Goal: Information Seeking & Learning: Find specific fact

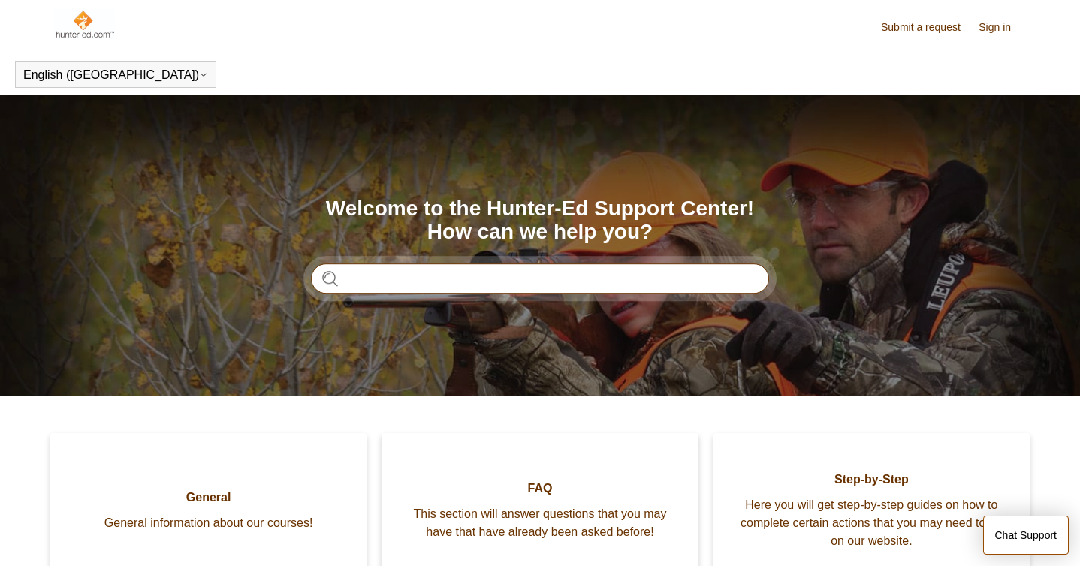
click at [366, 276] on input "Search" at bounding box center [540, 279] width 458 height 30
type input "**********"
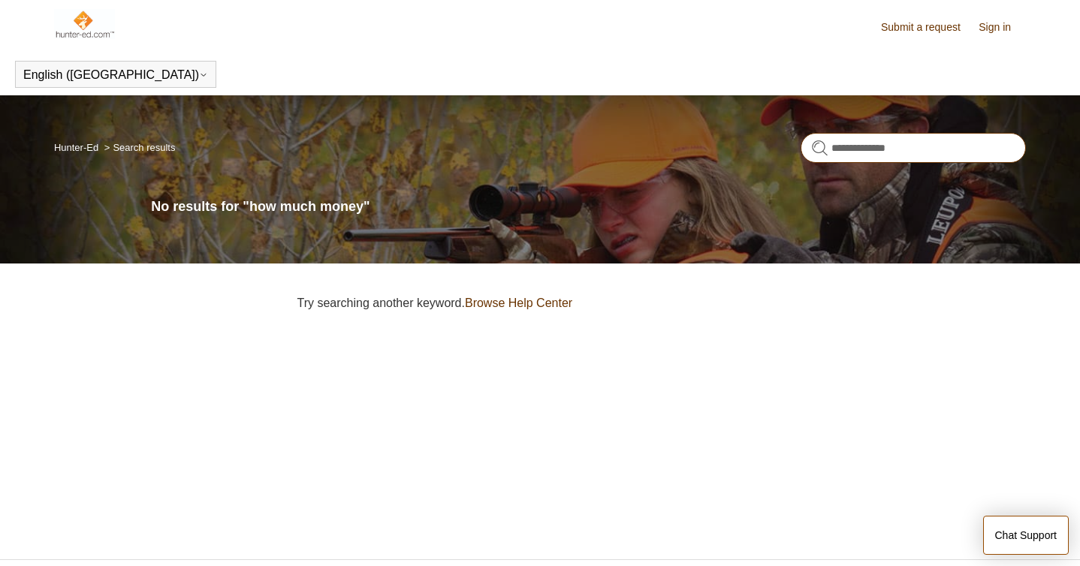
click at [931, 149] on input "**********" at bounding box center [912, 148] width 225 height 30
type input "********"
click at [1006, 147] on input "********" at bounding box center [912, 148] width 225 height 30
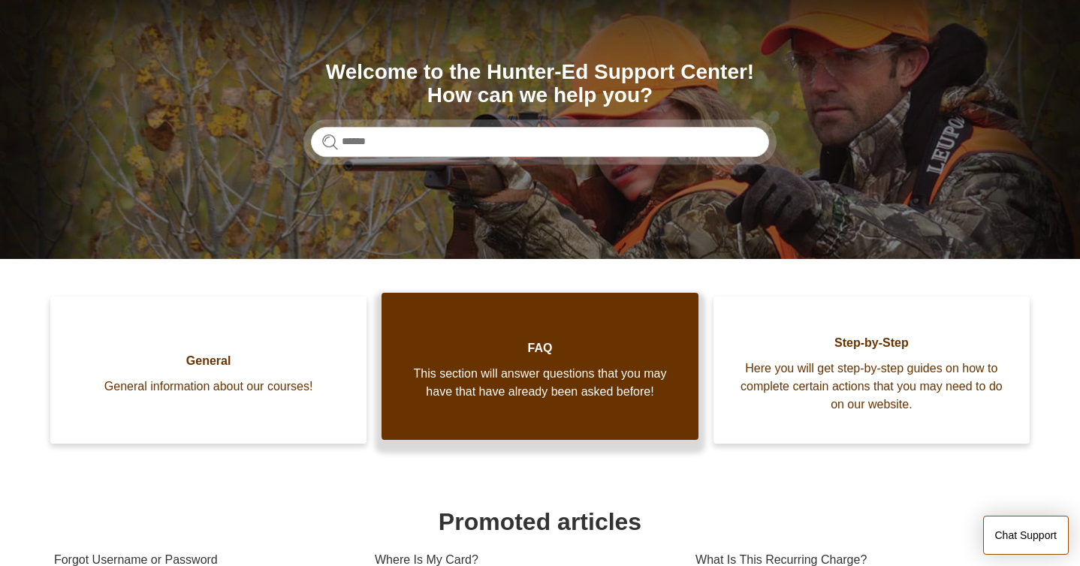
scroll to position [141, 0]
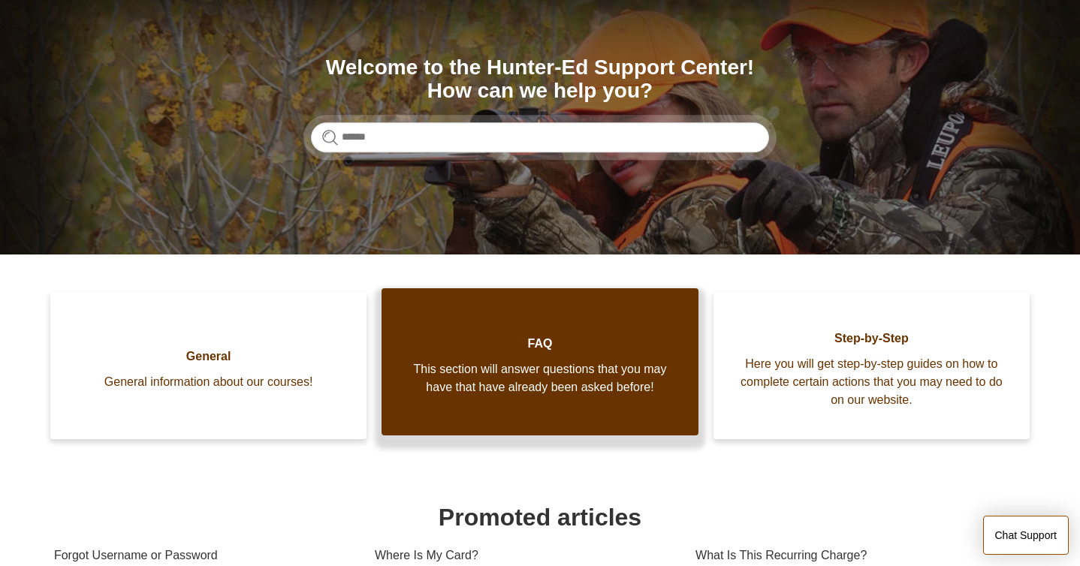
click at [562, 429] on link "FAQ This section will answer questions that you may have that have already been…" at bounding box center [539, 361] width 316 height 147
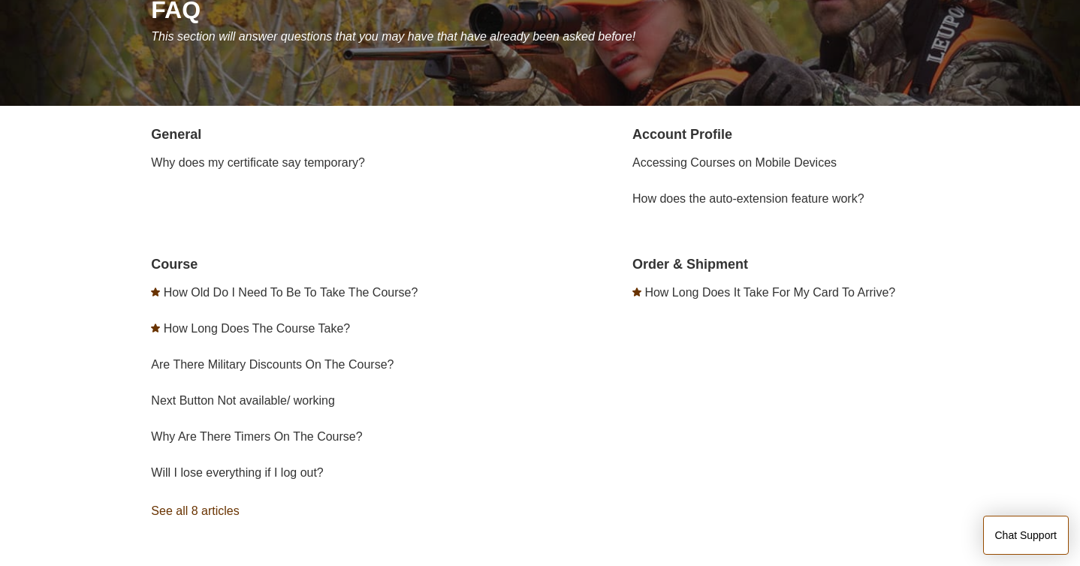
scroll to position [207, 0]
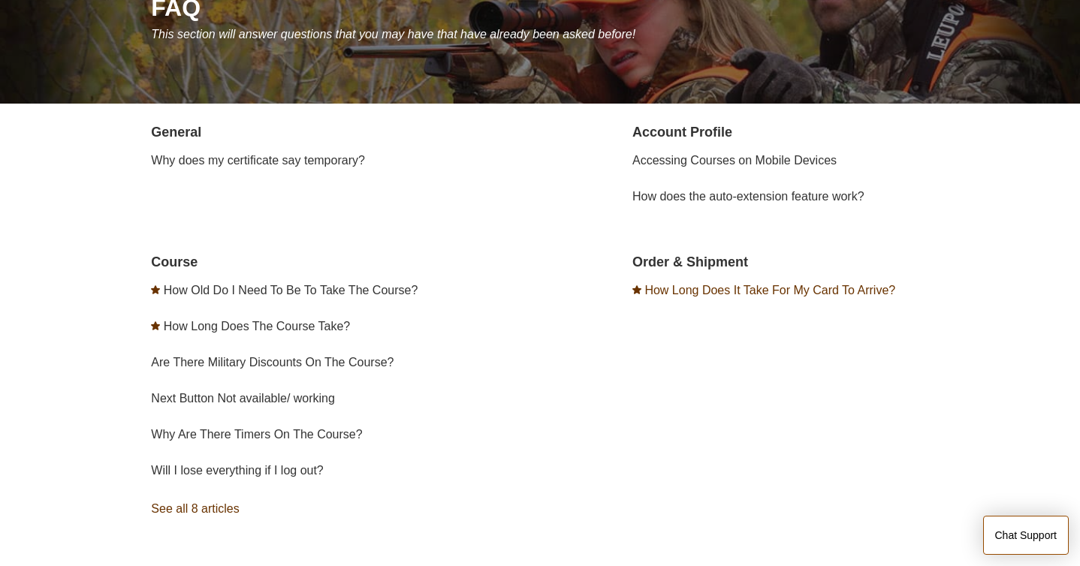
click at [736, 291] on link "How Long Does It Take For My Card To Arrive?" at bounding box center [769, 290] width 251 height 13
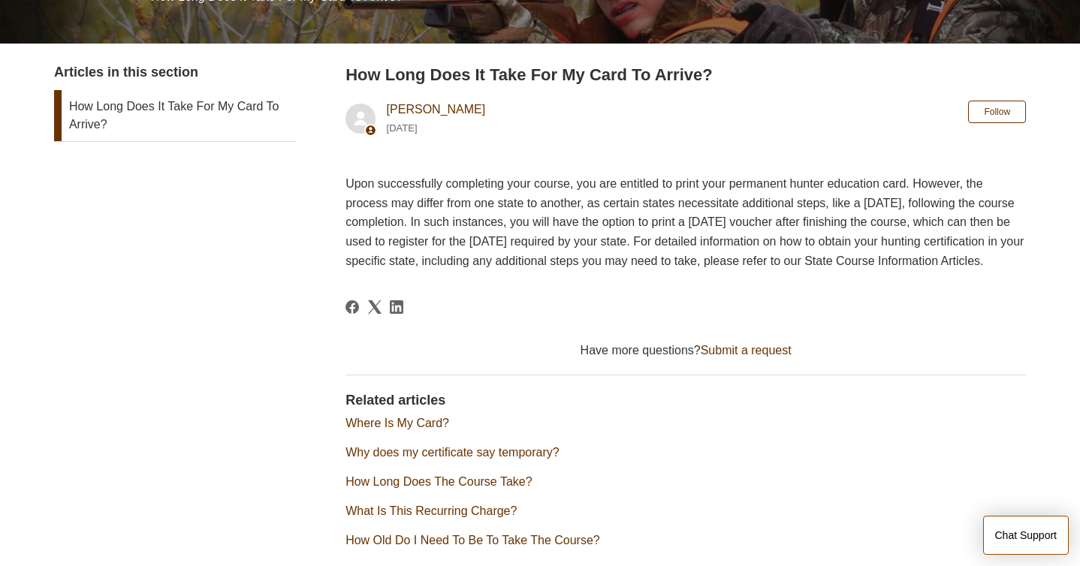
scroll to position [257, 0]
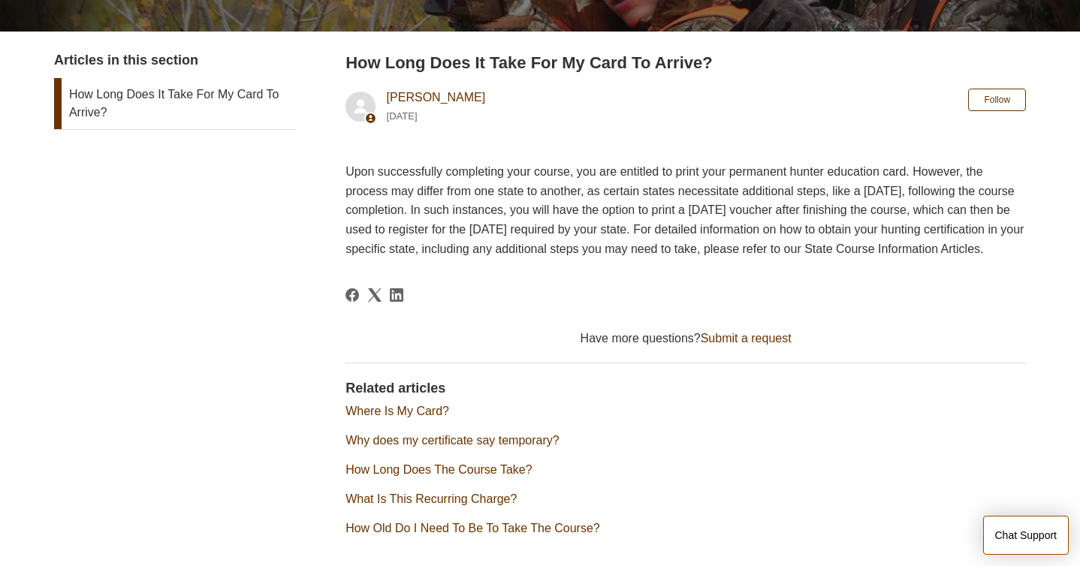
click at [508, 447] on link "Why does my certificate say temporary?" at bounding box center [452, 440] width 214 height 13
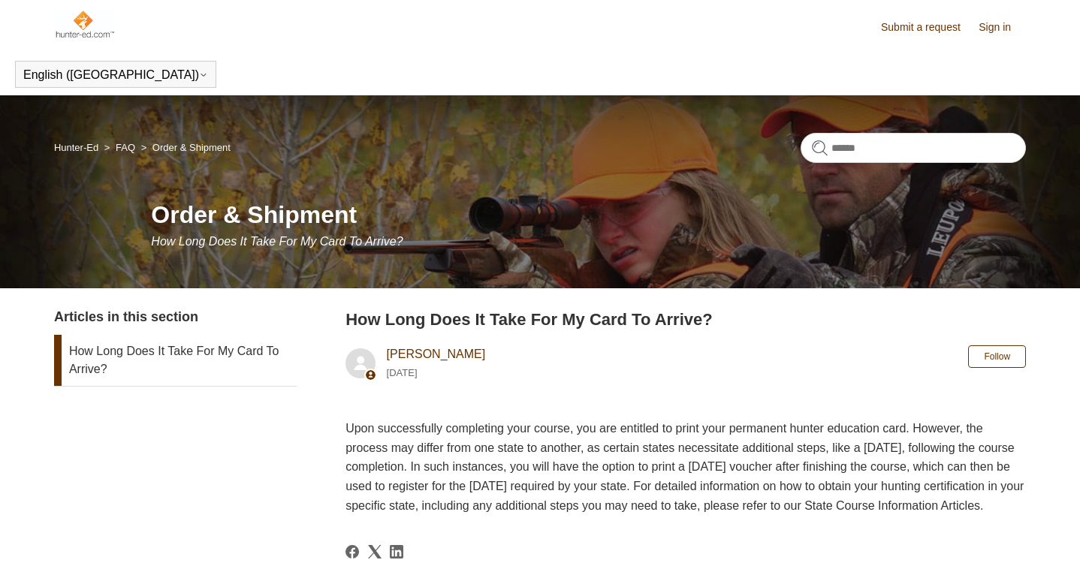
scroll to position [257, 0]
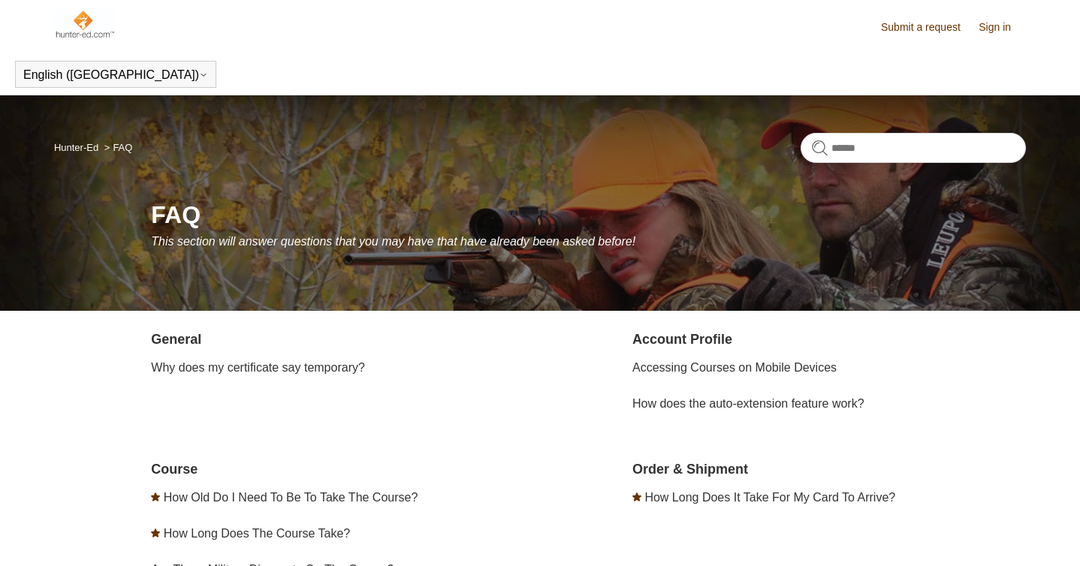
scroll to position [207, 0]
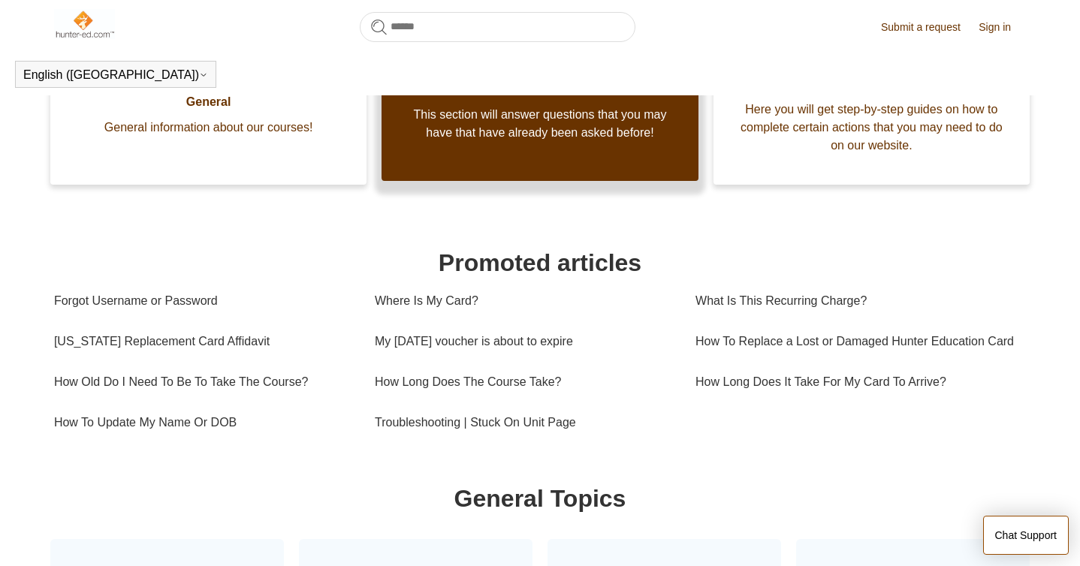
scroll to position [356, 0]
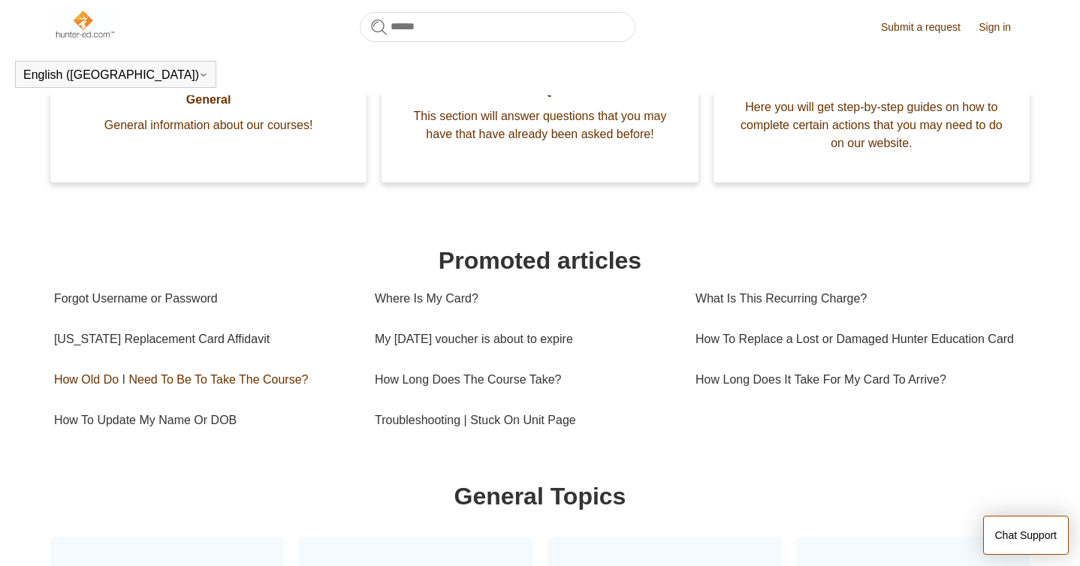
click at [300, 395] on link "How Old Do I Need To Be To Take The Course?" at bounding box center [203, 380] width 298 height 41
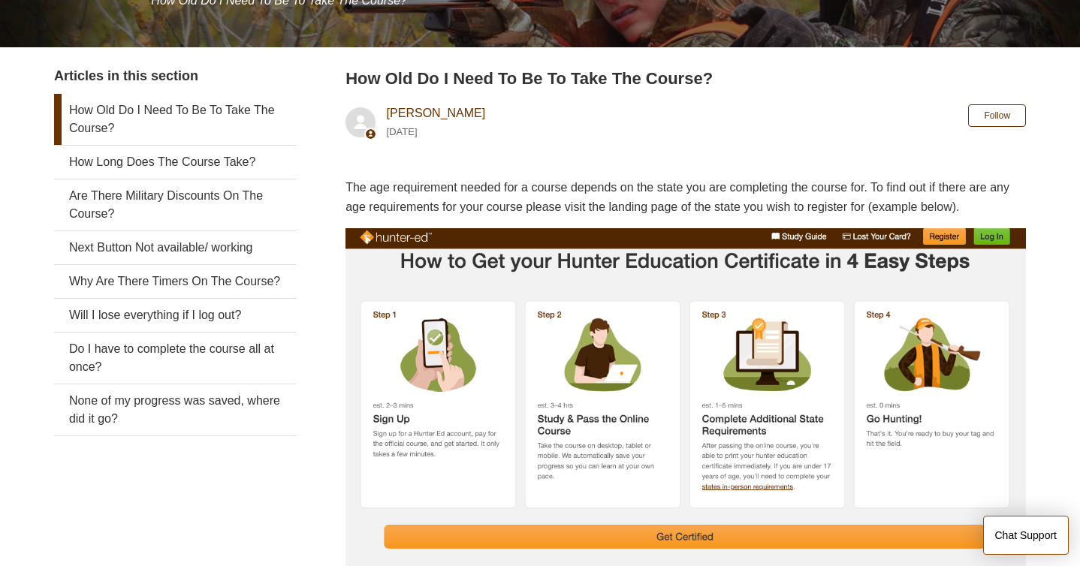
scroll to position [247, 0]
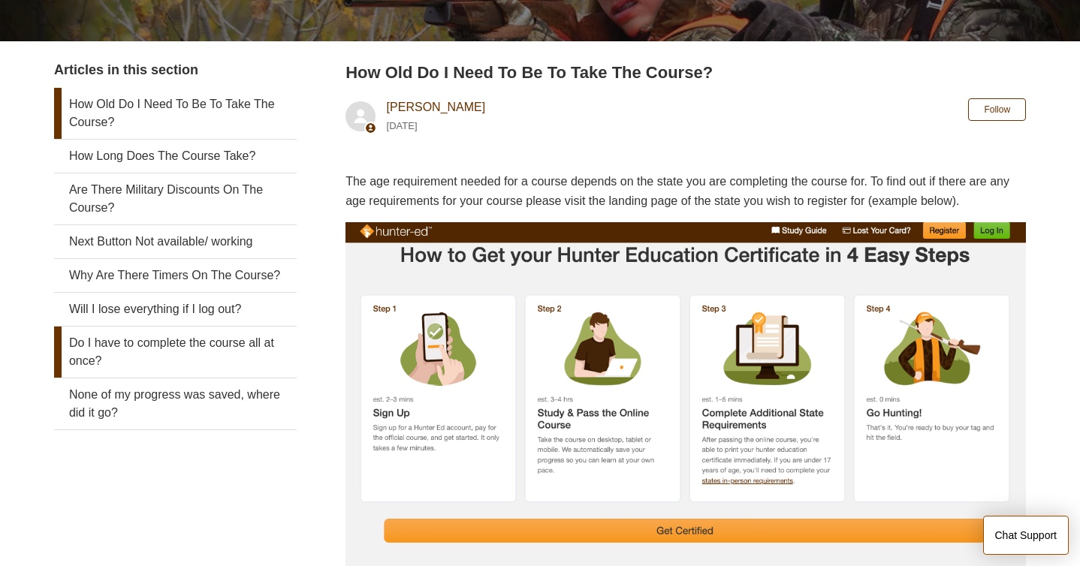
click at [273, 348] on link "Do I have to complete the course all at once?" at bounding box center [175, 352] width 243 height 51
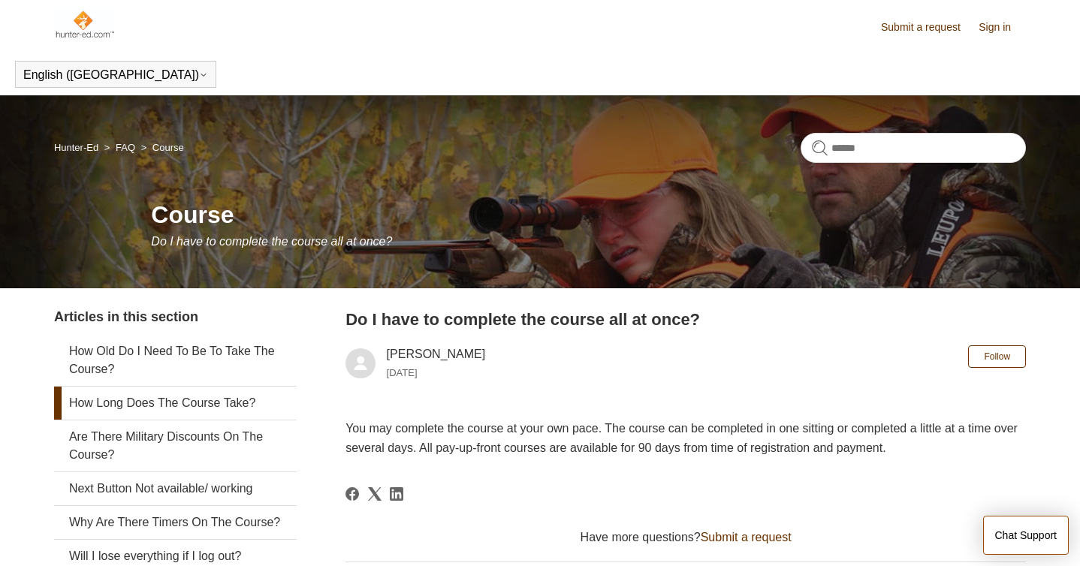
click at [260, 401] on link "How Long Does The Course Take?" at bounding box center [175, 403] width 243 height 33
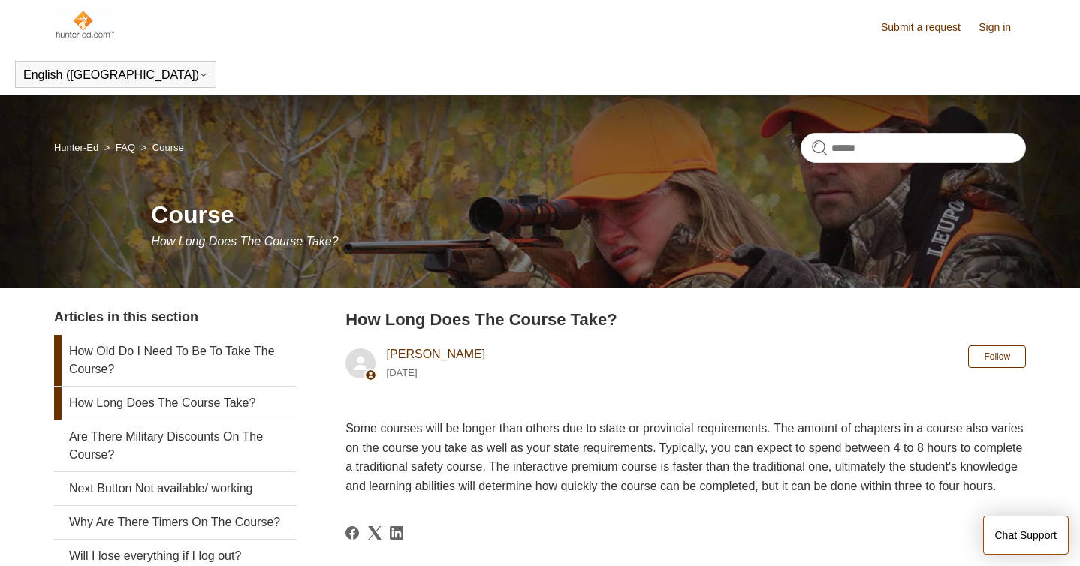
click at [255, 347] on link "How Old Do I Need To Be To Take The Course?" at bounding box center [175, 360] width 243 height 51
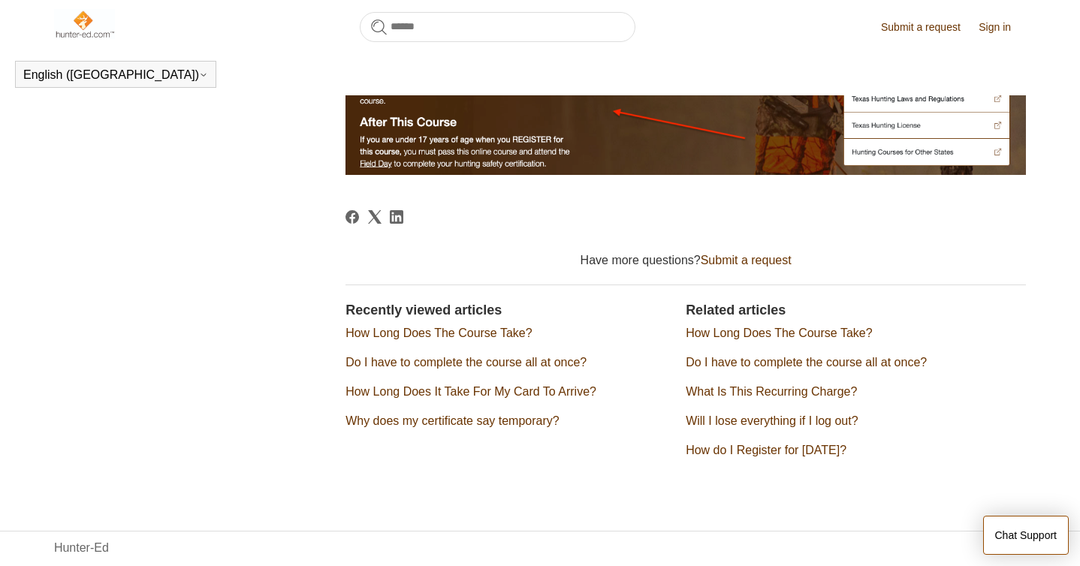
scroll to position [827, 0]
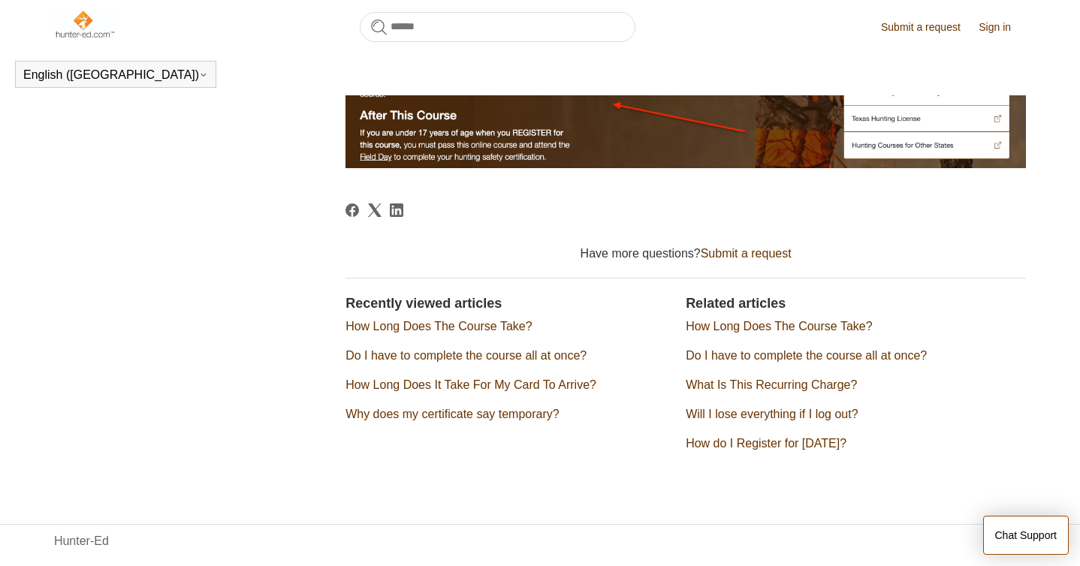
click at [815, 444] on link "How do I Register for [DATE]?" at bounding box center [765, 443] width 161 height 13
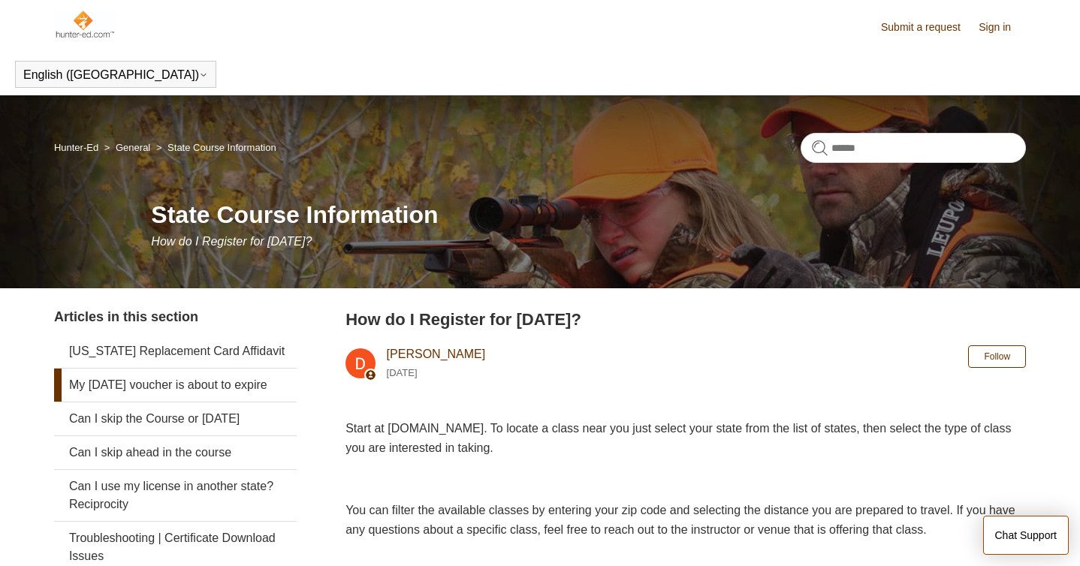
click at [291, 402] on link "My [DATE] voucher is about to expire" at bounding box center [175, 385] width 243 height 33
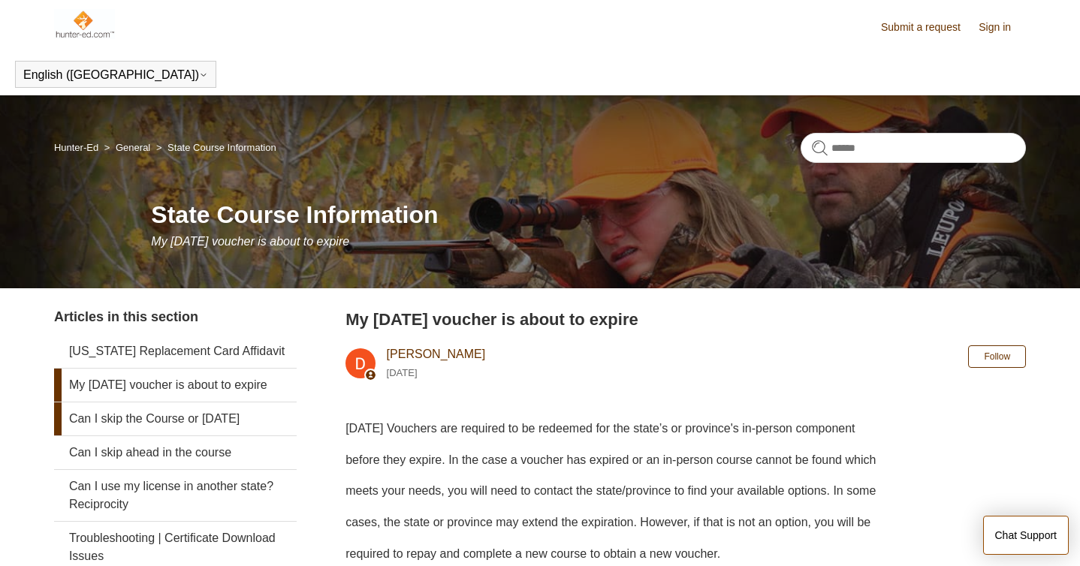
click at [259, 435] on link "Can I skip the Course or [DATE]" at bounding box center [175, 418] width 243 height 33
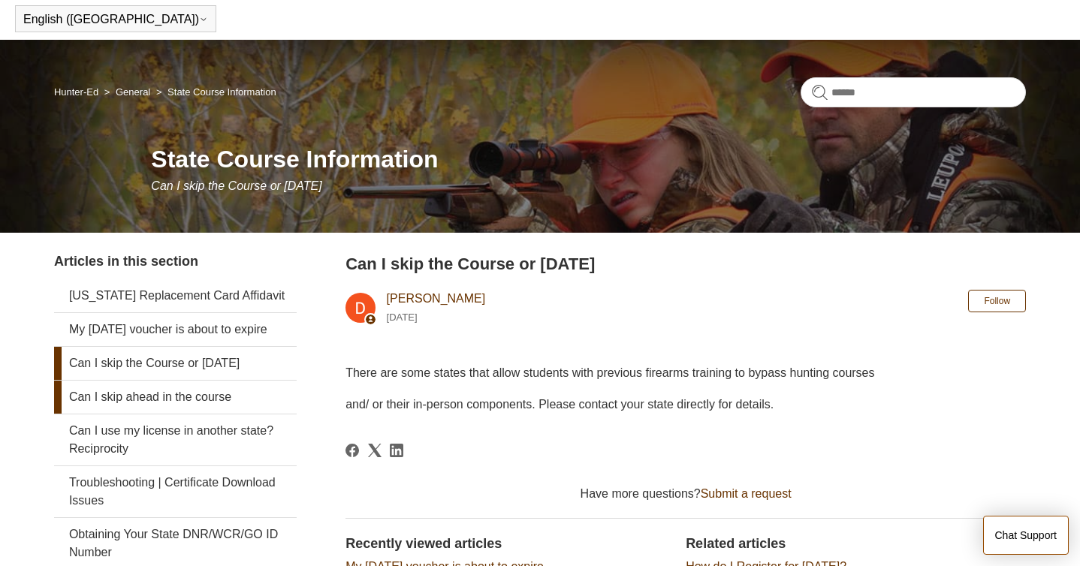
scroll to position [59, 0]
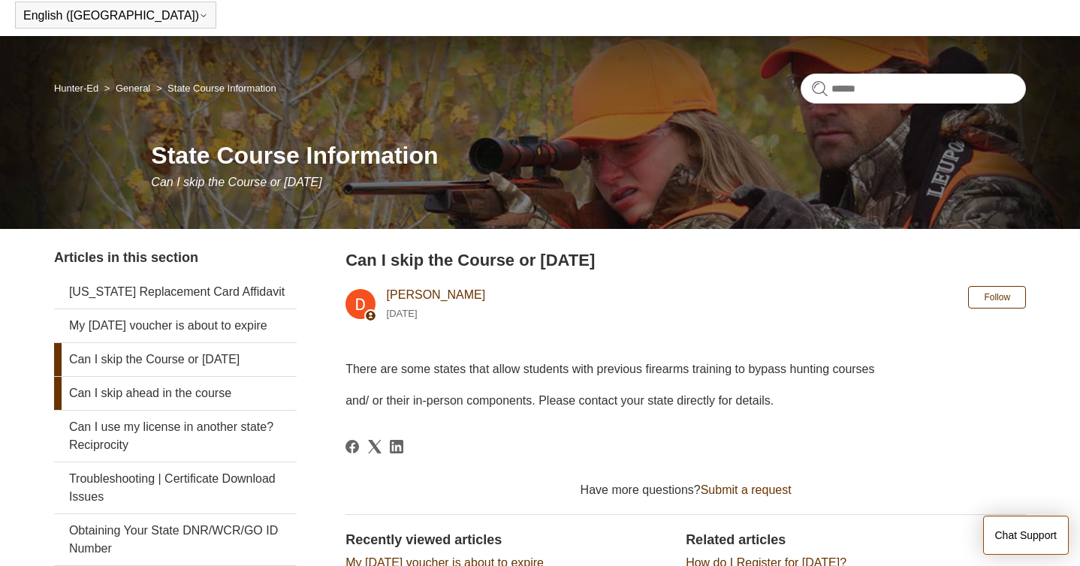
click at [241, 410] on link "Can I skip ahead in the course" at bounding box center [175, 393] width 243 height 33
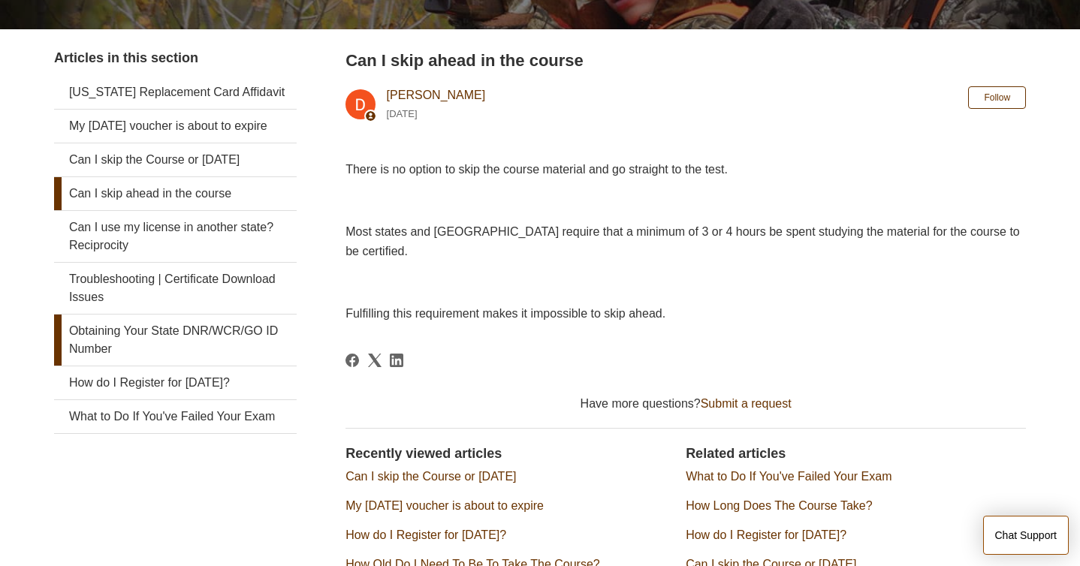
scroll to position [261, 0]
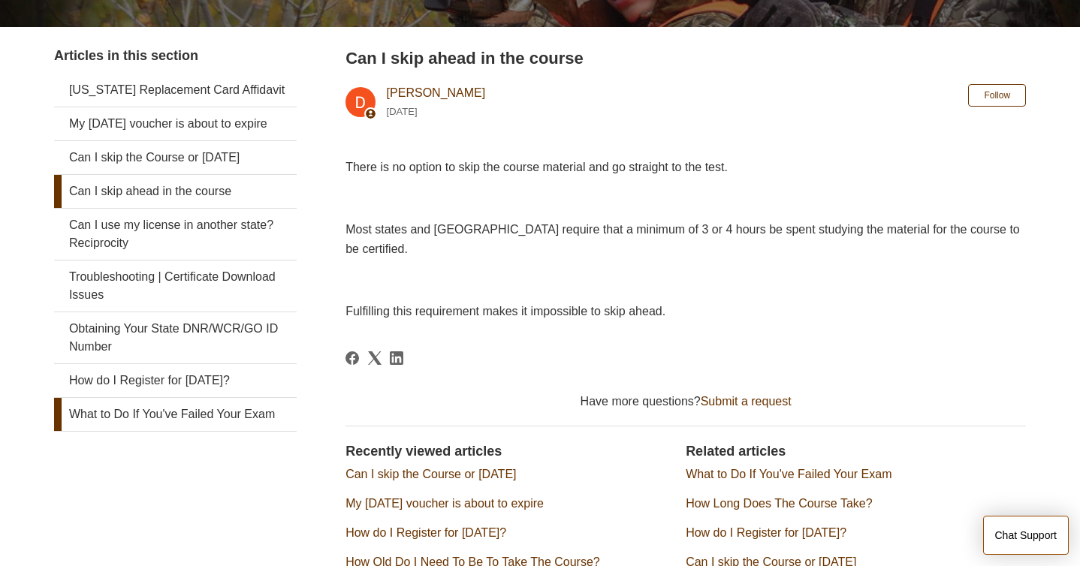
click at [264, 431] on link "What to Do If You've Failed Your Exam" at bounding box center [175, 414] width 243 height 33
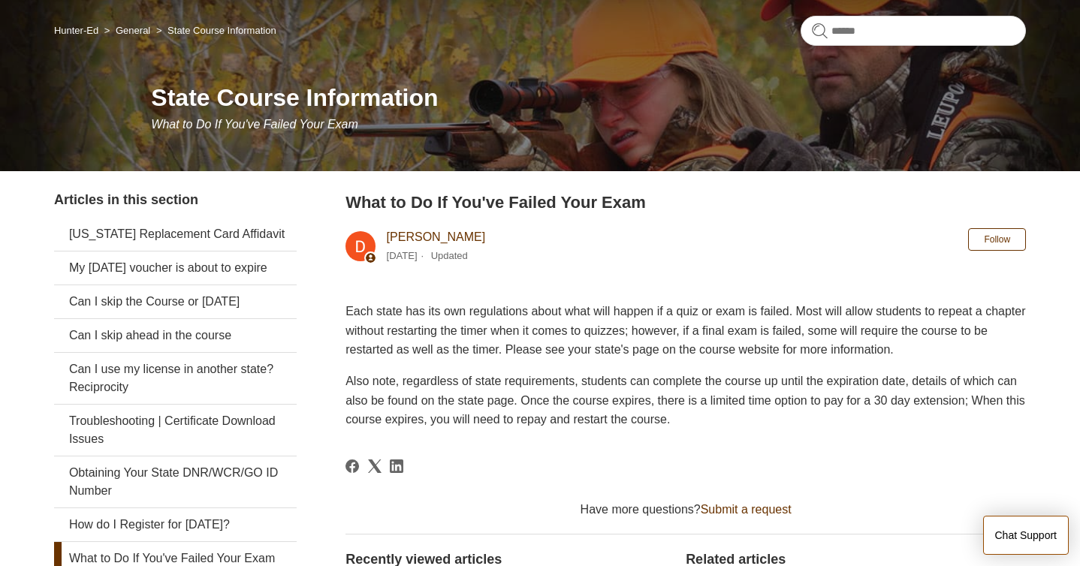
scroll to position [117, 0]
click at [890, 28] on input "Search" at bounding box center [912, 31] width 225 height 30
type input "**********"
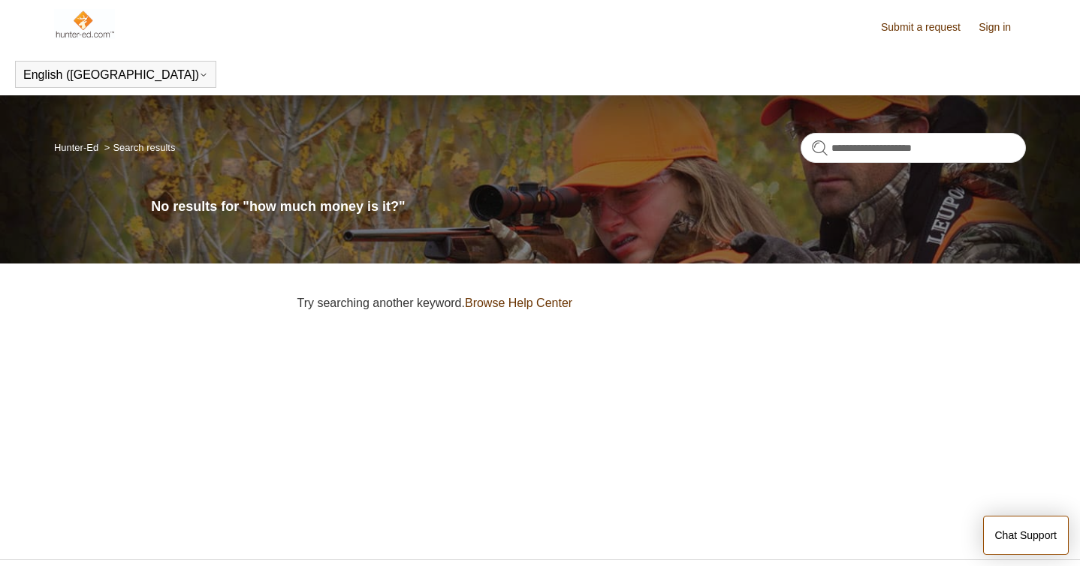
scroll to position [56, 0]
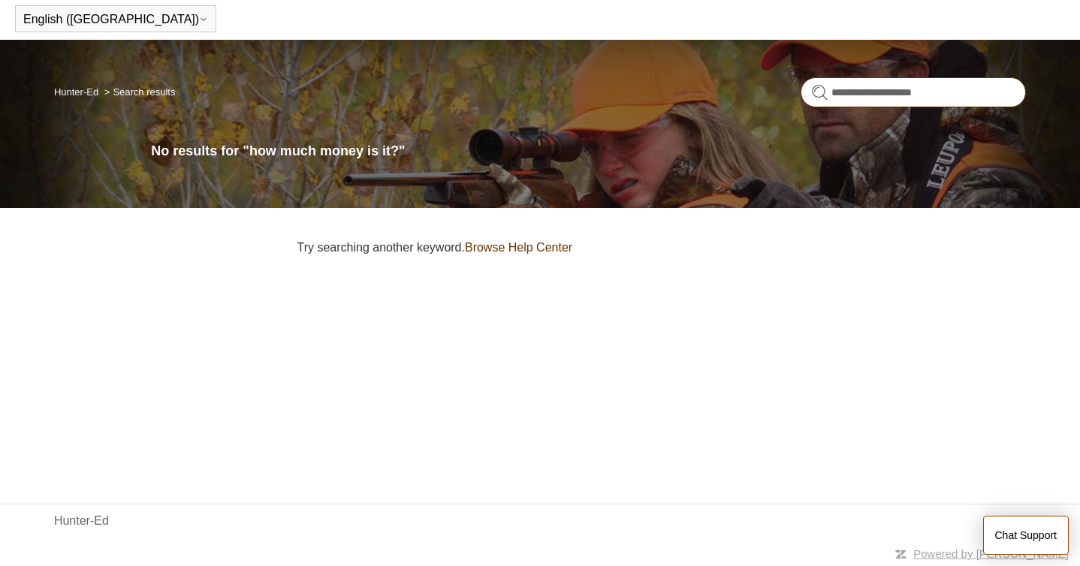
click at [1003, 92] on input "**********" at bounding box center [912, 92] width 225 height 30
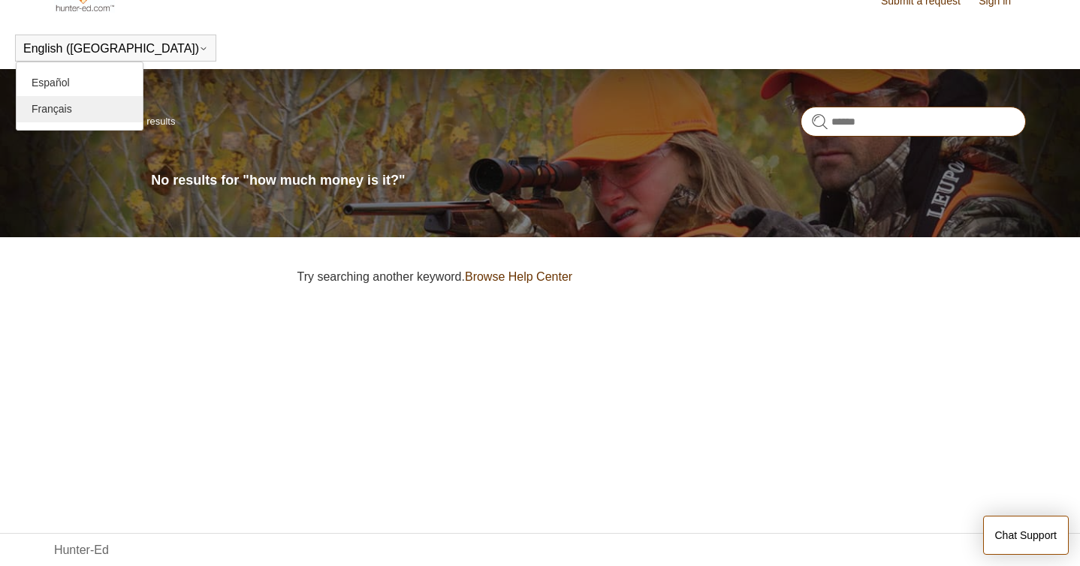
scroll to position [21, 0]
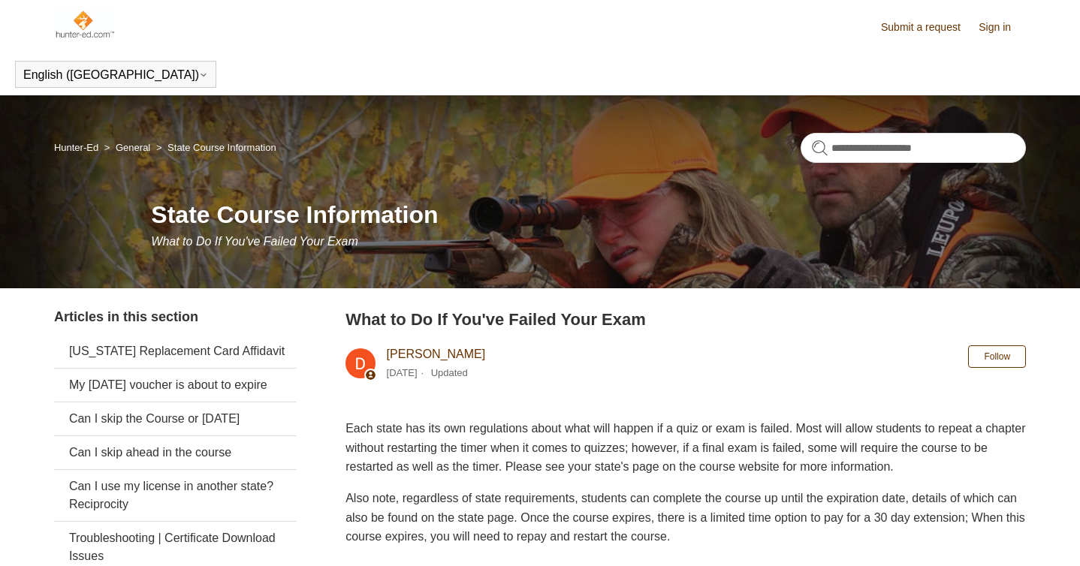
scroll to position [117, 0]
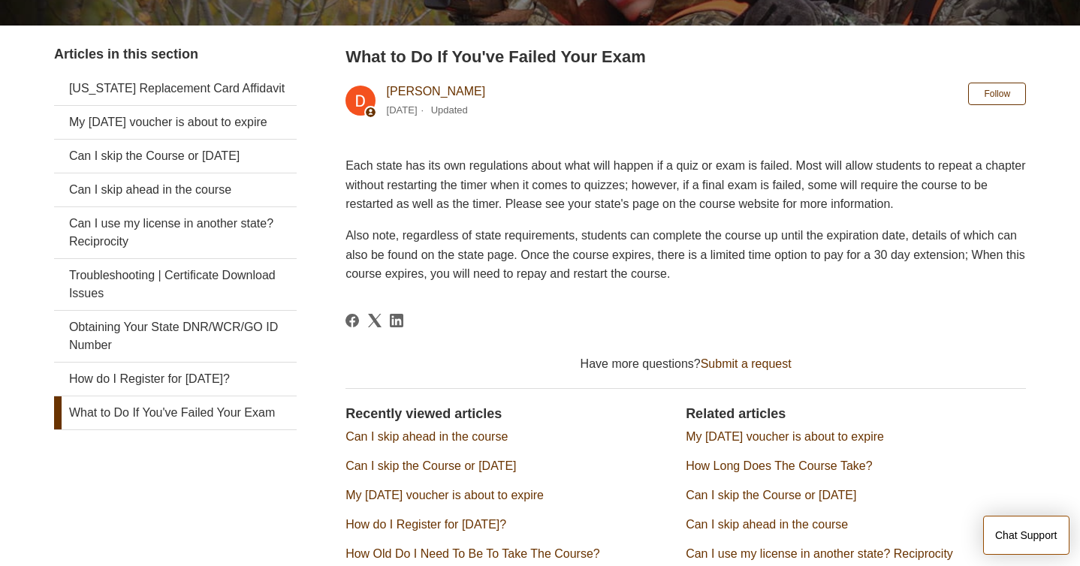
click at [837, 547] on link "Can I use my license in another state? Reciprocity" at bounding box center [818, 553] width 267 height 13
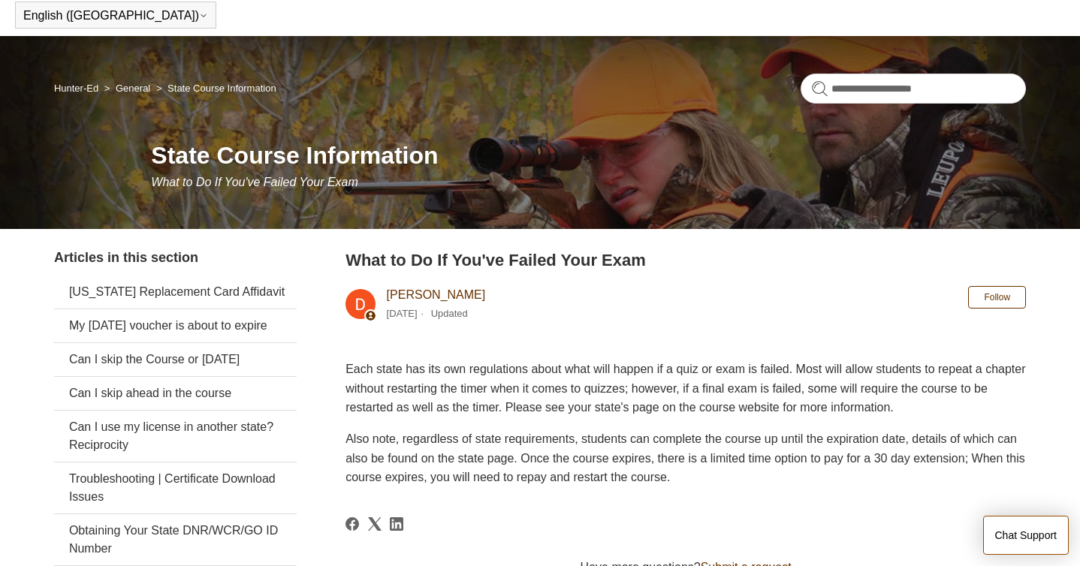
scroll to position [53, 0]
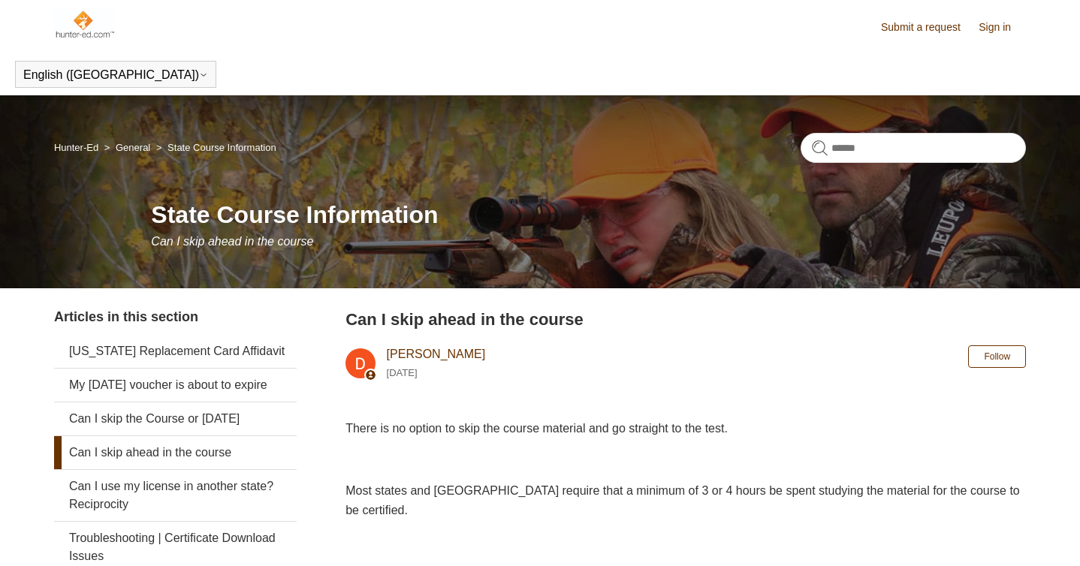
scroll to position [261, 0]
